Goal: Obtain resource: Download file/media

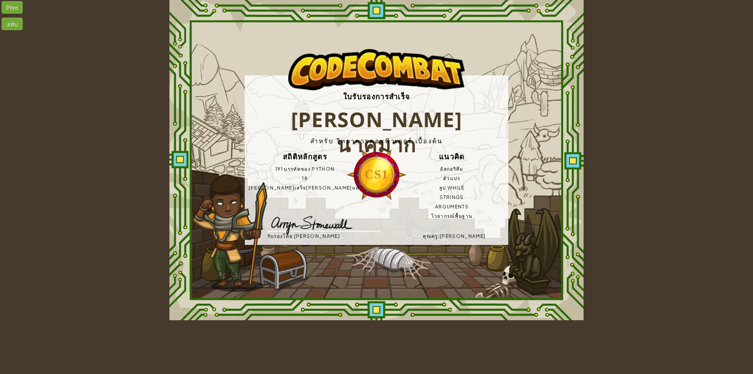
click at [15, 7] on div "Print" at bounding box center [12, 7] width 21 height 13
click at [20, 12] on div "Print" at bounding box center [12, 7] width 21 height 13
drag, startPoint x: 457, startPoint y: 209, endPoint x: 567, endPoint y: 265, distance: 124.2
click at [567, 265] on div "ใบรับรองการสำเร็จ [PERSON_NAME] นาคมาก สำหรับ วิทยาการคอมพิวเตอร์ เบื้องต้น สถิ…" at bounding box center [376, 160] width 414 height 320
click at [339, 209] on div "ใบรับรองการสำเร็จ [PERSON_NAME] นาคมาก สำหรับ วิทยาการคอมพิวเตอร์ เบื้องต้น สถิ…" at bounding box center [377, 159] width 264 height 169
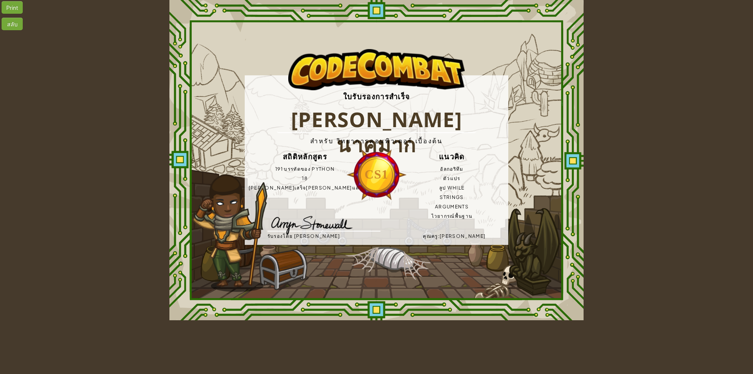
click at [360, 209] on div "ใบรับรองการสำเร็จ [PERSON_NAME] นาคมาก สำหรับ วิทยาการคอมพิวเตอร์ เบื้องต้น สถิ…" at bounding box center [377, 159] width 264 height 169
drag, startPoint x: 370, startPoint y: 210, endPoint x: 583, endPoint y: 212, distance: 212.6
click at [582, 212] on div "ใบรับรองการสำเร็จ [PERSON_NAME] นาคมาก สำหรับ วิทยาการคอมพิวเตอร์ เบื้องต้น สถิ…" at bounding box center [376, 160] width 414 height 320
drag, startPoint x: 540, startPoint y: 122, endPoint x: 38, endPoint y: 139, distance: 502.0
click at [38, 139] on div "Print สลับ ใบรับรองการสำเร็จ [PERSON_NAME] นาคมาก สำหรับ วิทยาการคอมพิวเตอร์ เบ…" at bounding box center [376, 160] width 753 height 320
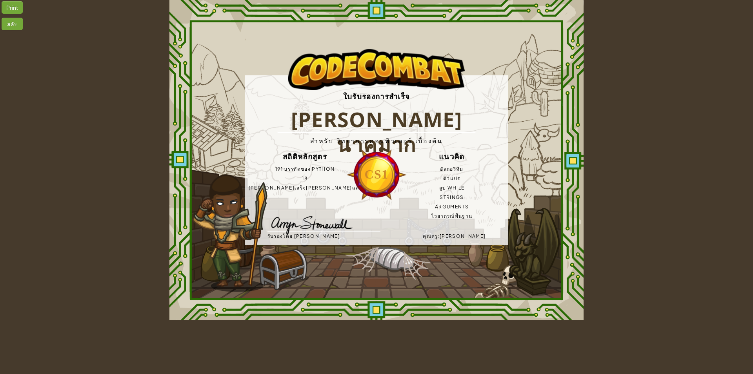
click at [331, 110] on h1 "[PERSON_NAME] นาคมาก" at bounding box center [377, 120] width 200 height 26
click at [409, 91] on h3 "ใบรับรองการสำเร็จ" at bounding box center [377, 96] width 264 height 21
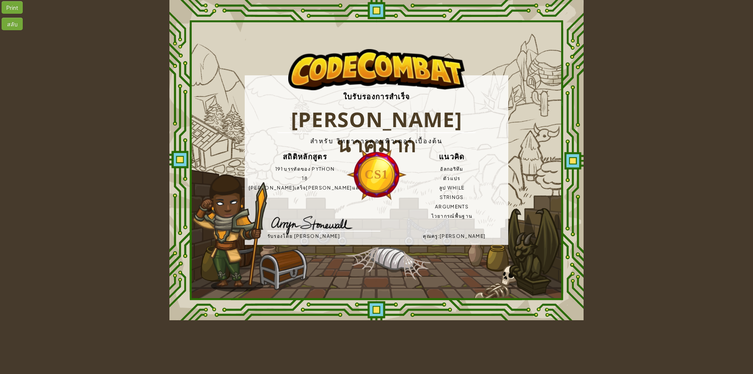
click at [409, 91] on h3 "ใบรับรองการสำเร็จ" at bounding box center [377, 96] width 264 height 21
drag, startPoint x: 409, startPoint y: 91, endPoint x: 419, endPoint y: 99, distance: 13.1
click at [419, 99] on h3 "ใบรับรองการสำเร็จ" at bounding box center [377, 96] width 264 height 21
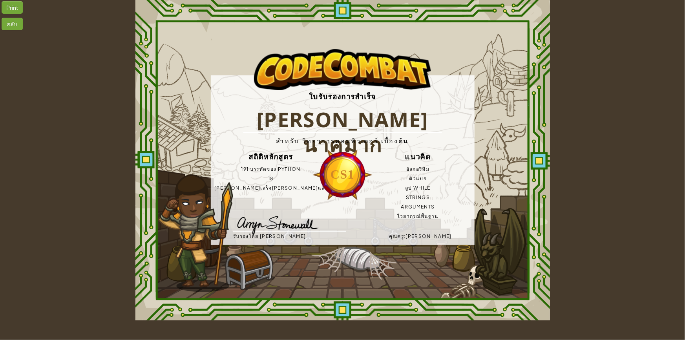
drag, startPoint x: 599, startPoint y: 106, endPoint x: 596, endPoint y: 112, distance: 6.5
click at [599, 106] on div "Print สลับ ใบรับรองการสำเร็จ [PERSON_NAME] นาคมาก สำหรับ วิทยาการคอมพิวเตอร์ เบ…" at bounding box center [342, 160] width 685 height 320
